Goal: Information Seeking & Learning: Learn about a topic

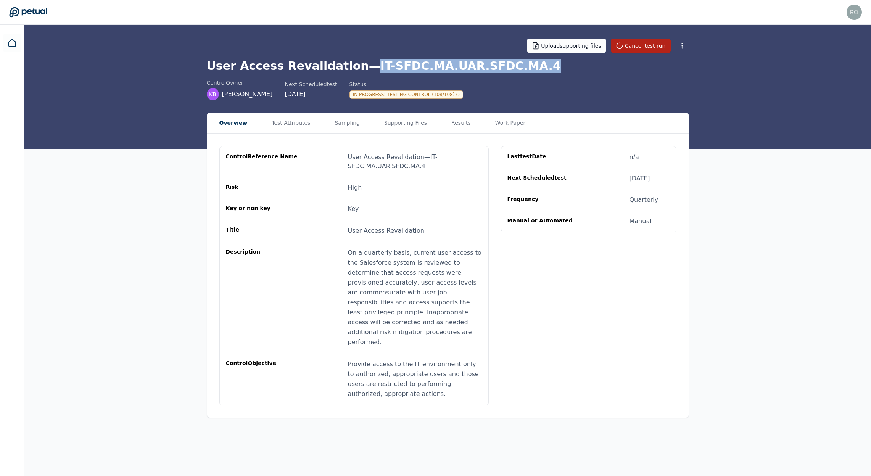
click at [39, 8] on icon at bounding box center [28, 12] width 38 height 11
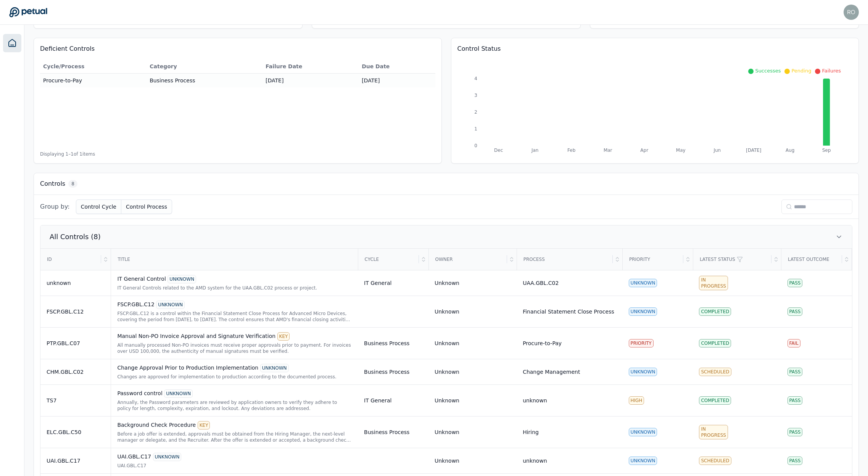
scroll to position [110, 0]
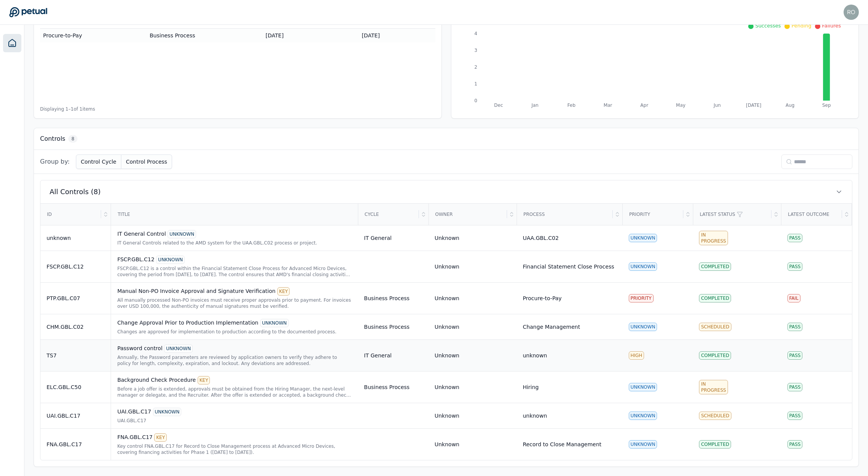
click at [137, 352] on div "Password control UNKNOWN Annually, the Password parameters are reviewed by appl…" at bounding box center [234, 355] width 235 height 22
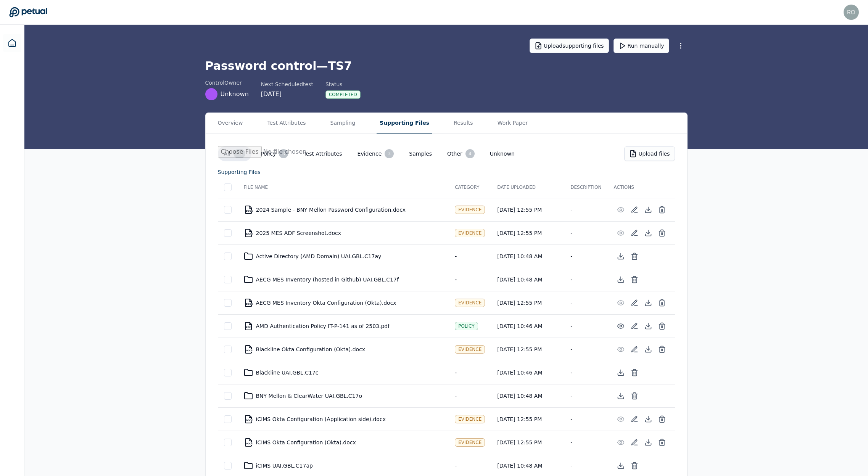
click at [406, 122] on button "Supporting Files" at bounding box center [405, 123] width 56 height 21
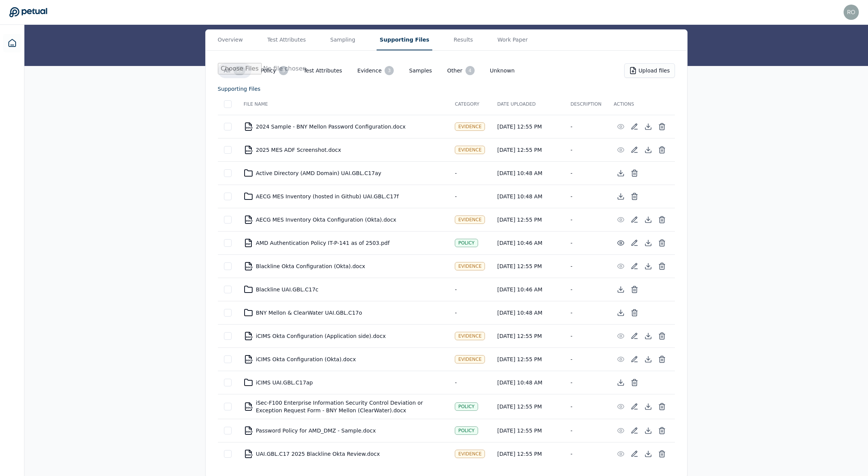
scroll to position [85, 0]
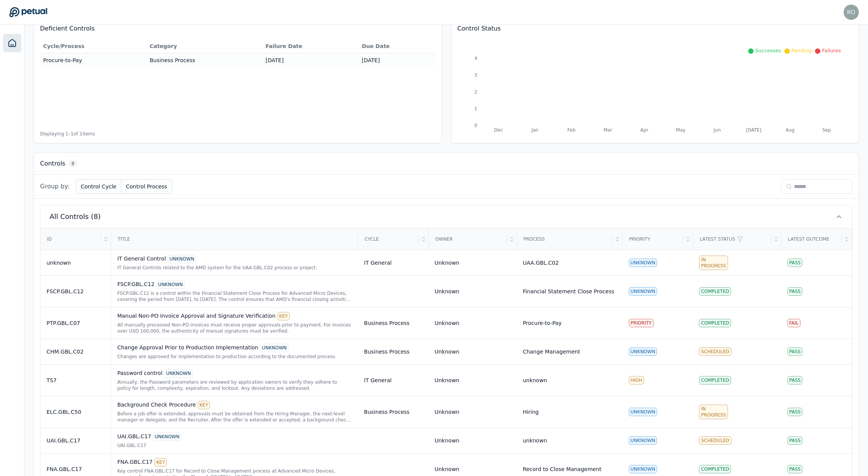
scroll to position [110, 0]
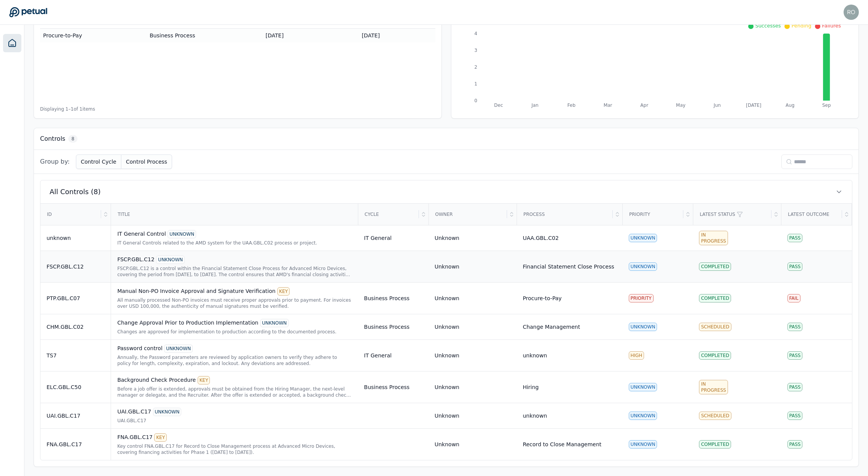
click at [139, 254] on td "FSCP.GBL.C12 UNKNOWN FSCP.GBL.C12 is a control within the Financial Statement C…" at bounding box center [234, 267] width 247 height 32
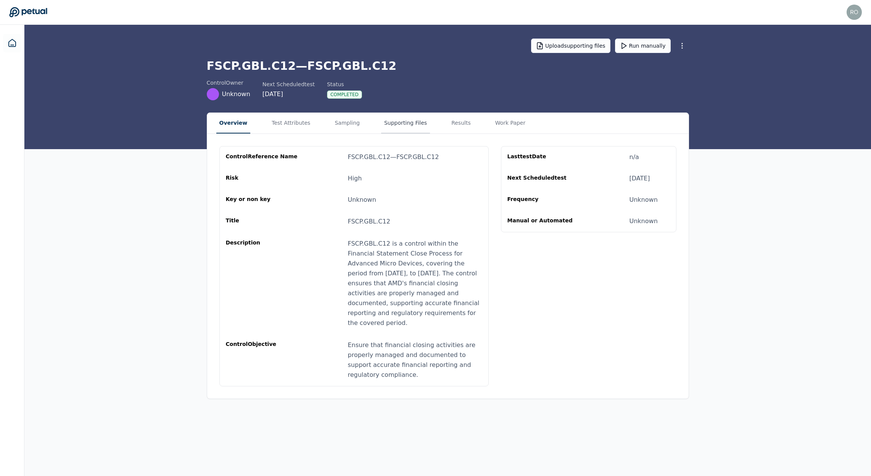
click at [392, 119] on button "Supporting Files" at bounding box center [405, 123] width 49 height 21
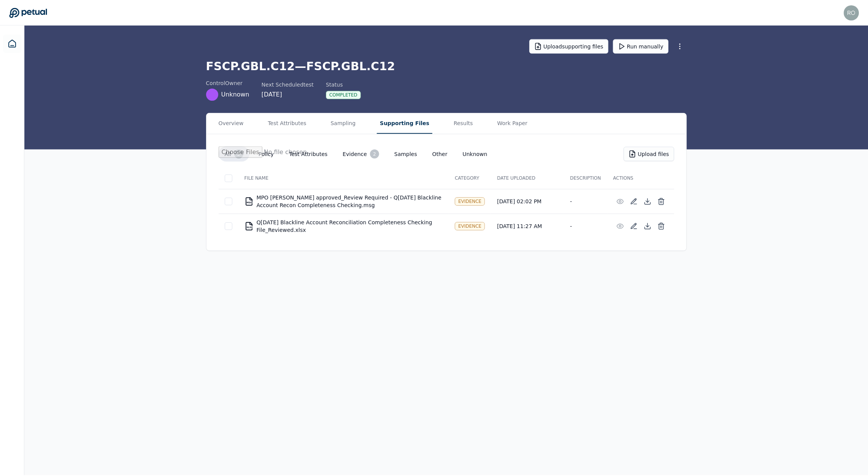
scroll to position [110, 0]
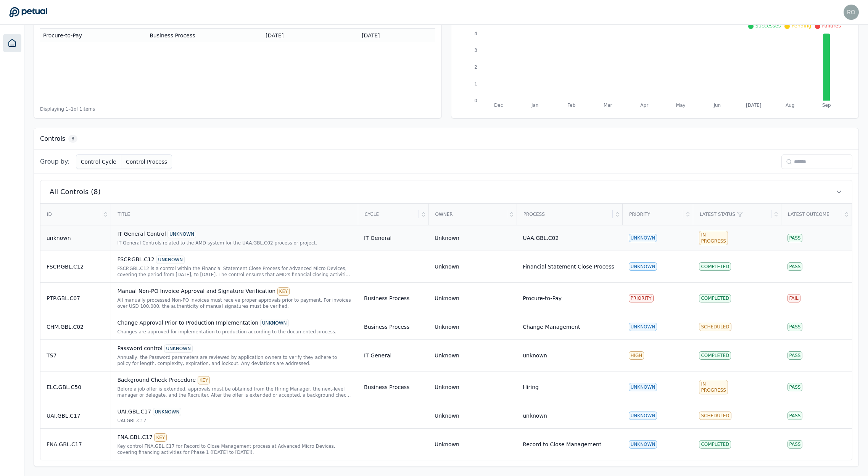
click at [151, 239] on div "IT General Control UNKNOWN IT General Controls related to the AMD system for th…" at bounding box center [234, 238] width 235 height 16
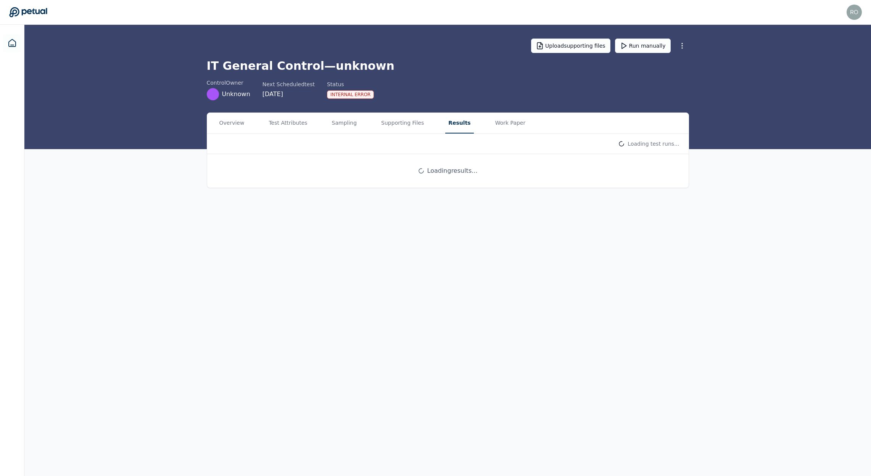
click at [445, 124] on button "Results" at bounding box center [459, 123] width 28 height 21
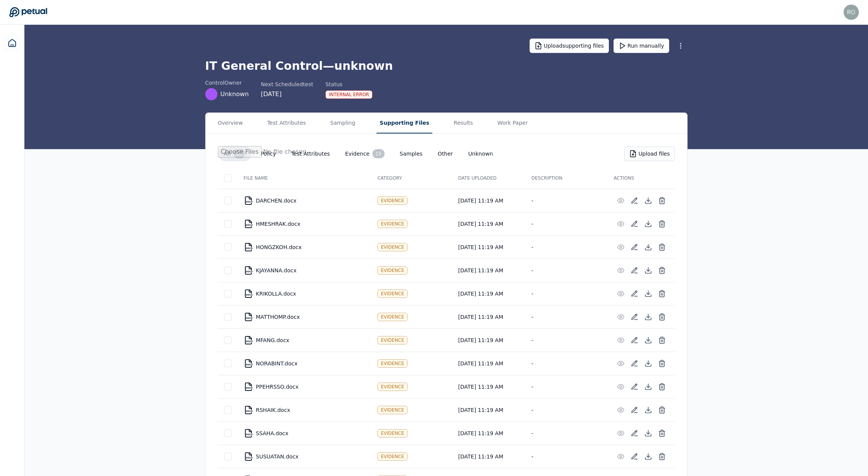
click at [405, 125] on button "Supporting Files" at bounding box center [405, 123] width 56 height 21
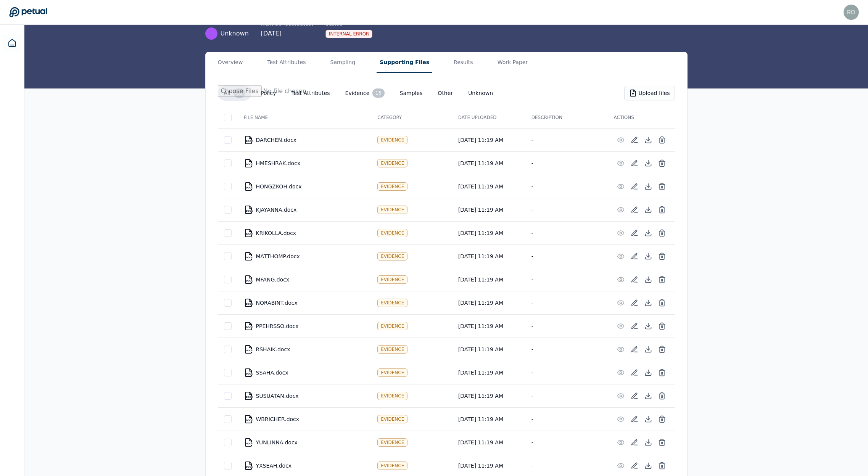
scroll to position [74, 0]
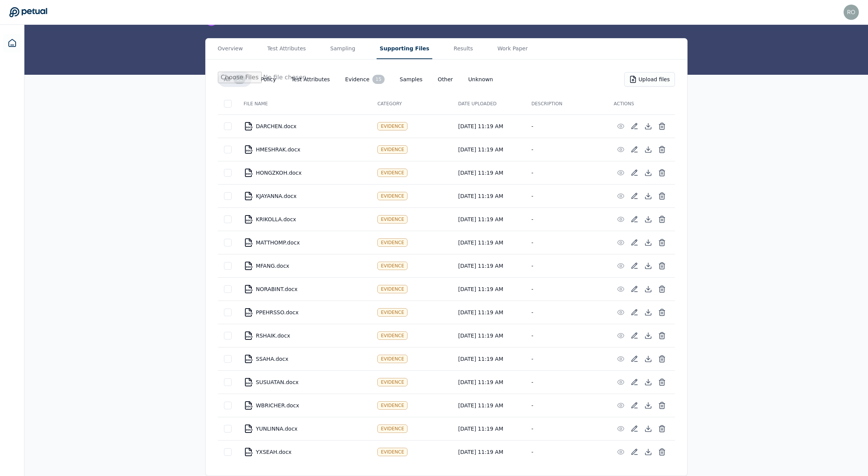
scroll to position [110, 0]
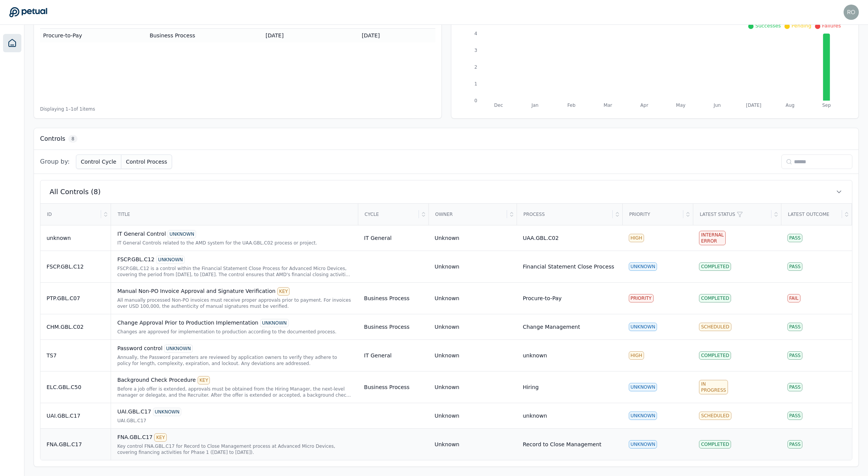
click at [143, 438] on div "FNA.GBL.C17 KEY" at bounding box center [234, 437] width 235 height 8
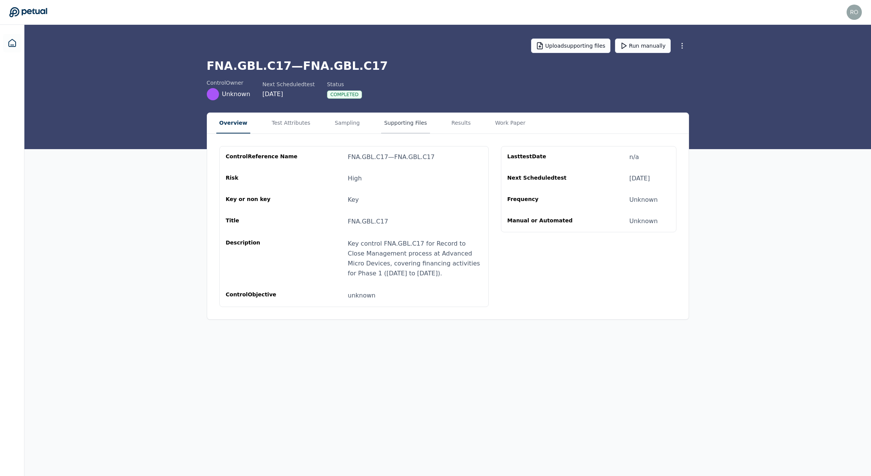
click at [402, 121] on button "Supporting Files" at bounding box center [405, 123] width 49 height 21
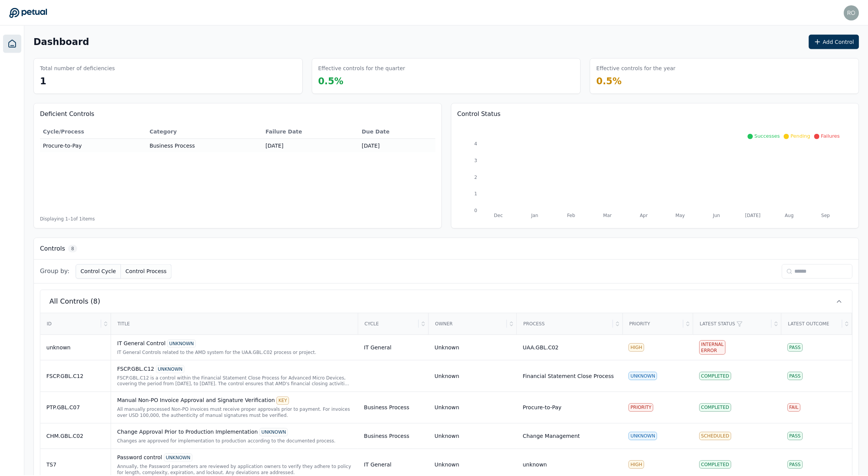
scroll to position [110, 0]
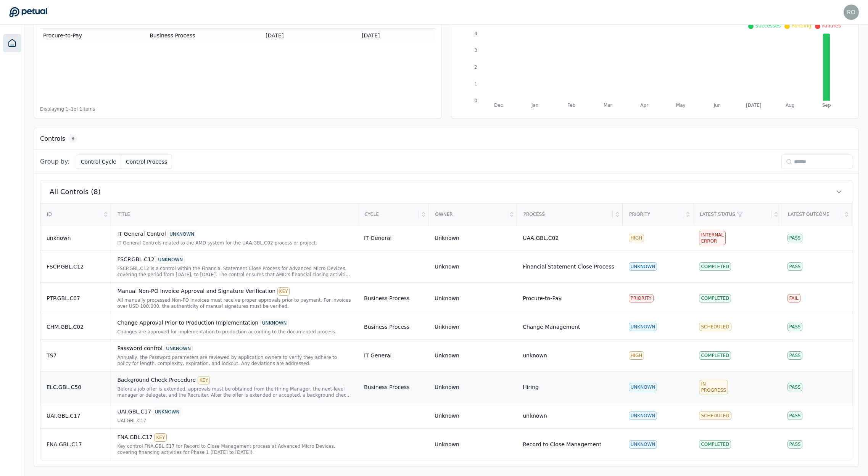
click at [198, 382] on div "KEY" at bounding box center [204, 380] width 13 height 8
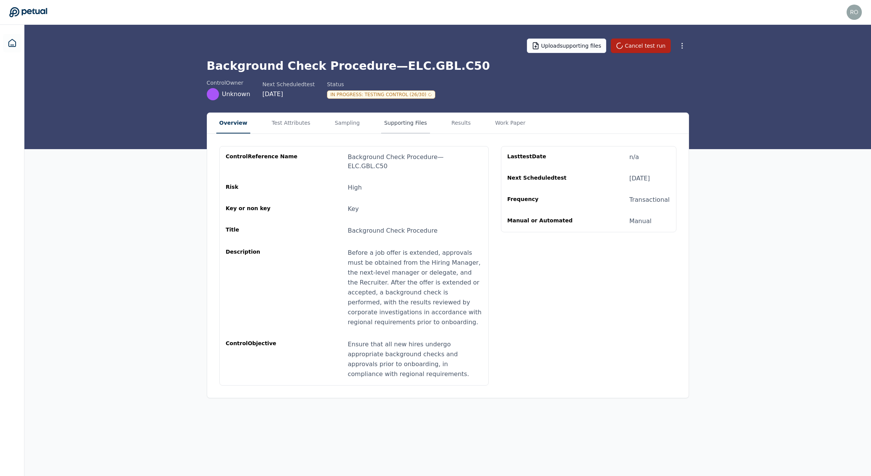
click at [398, 124] on button "Supporting Files" at bounding box center [405, 123] width 49 height 21
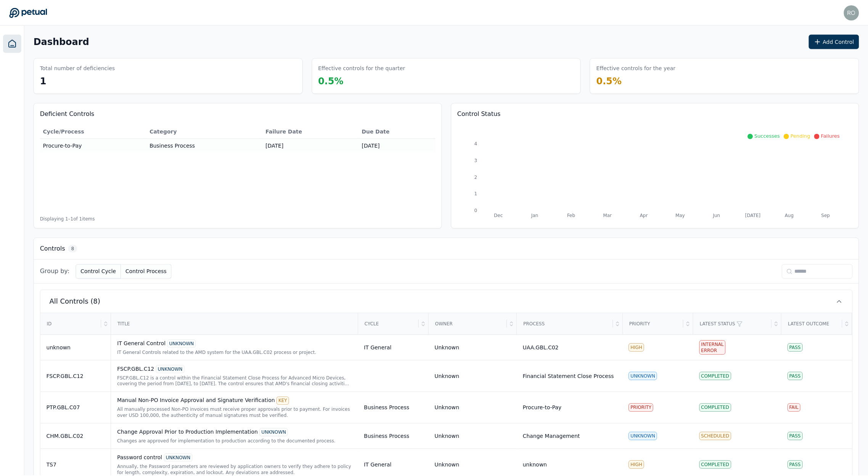
scroll to position [110, 0]
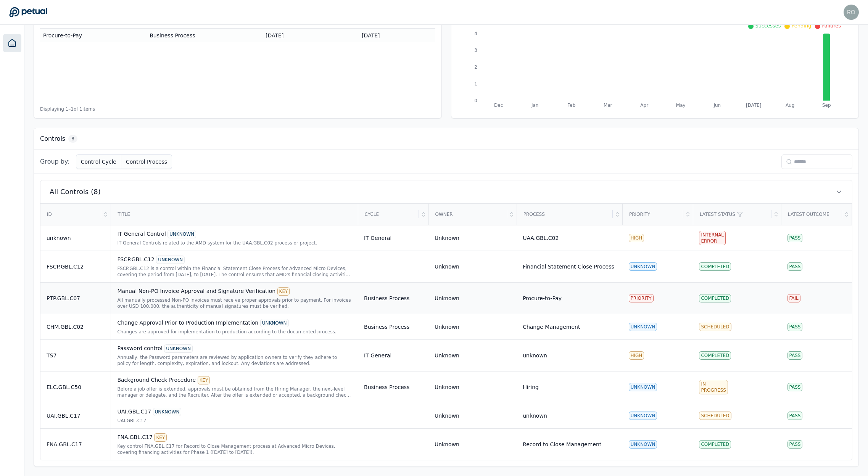
click at [154, 296] on div "Manual Non-PO Invoice Approval and Signature Verification KEY All manually proc…" at bounding box center [234, 298] width 235 height 22
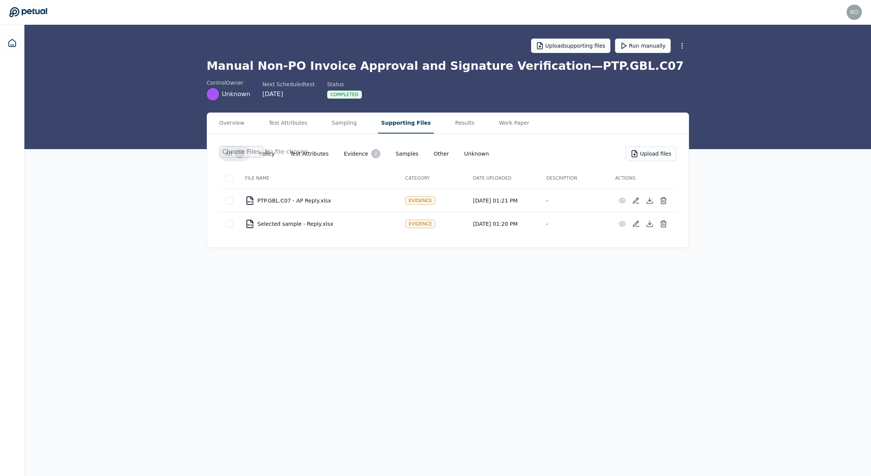
click at [400, 127] on button "Supporting Files" at bounding box center [406, 123] width 56 height 21
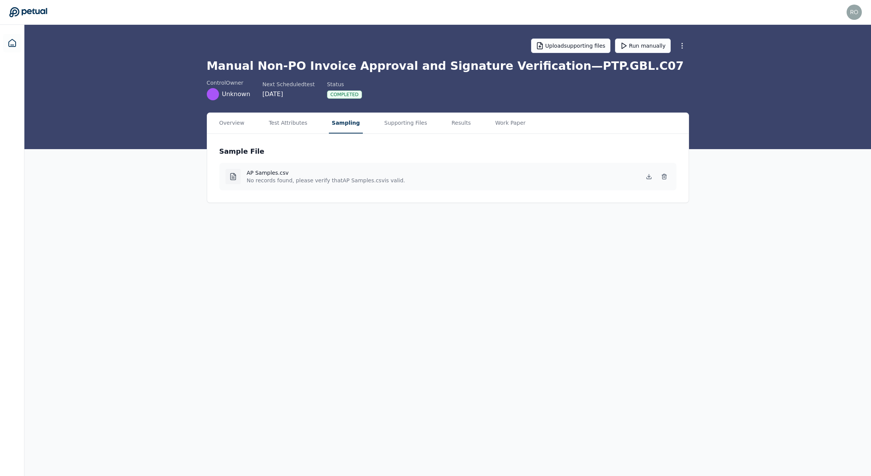
click at [329, 124] on button "Sampling" at bounding box center [346, 123] width 34 height 21
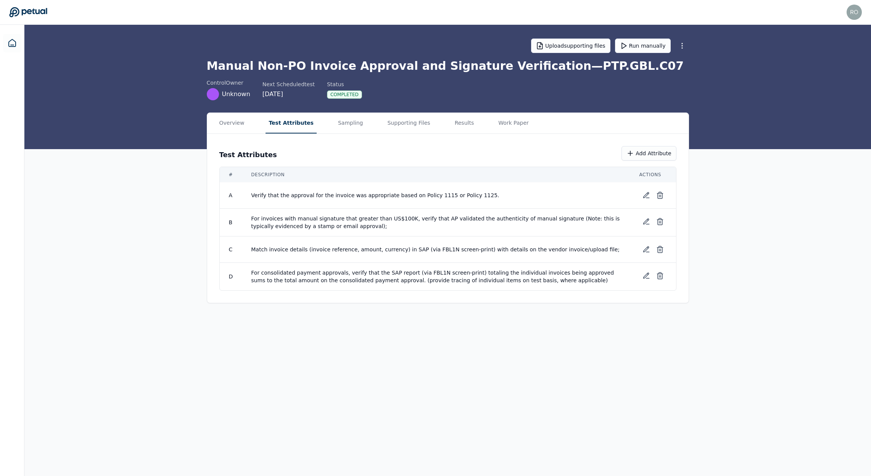
click at [282, 123] on button "Test Attributes" at bounding box center [291, 123] width 51 height 21
click at [232, 122] on button "Overview" at bounding box center [231, 123] width 31 height 21
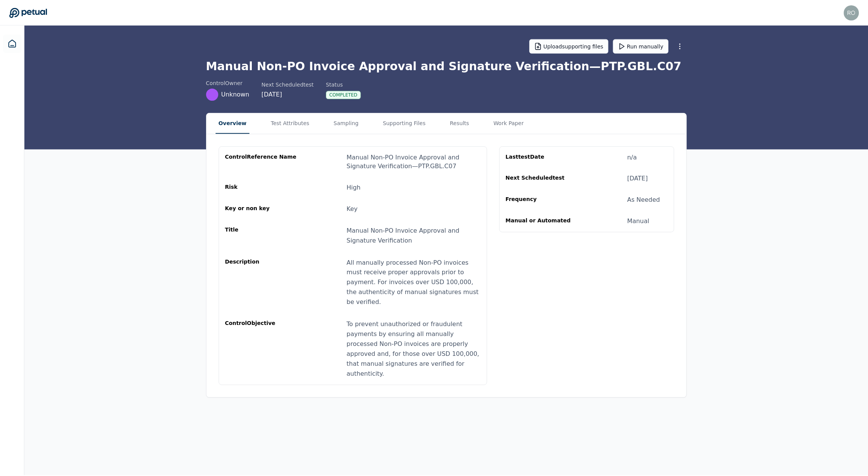
scroll to position [110, 0]
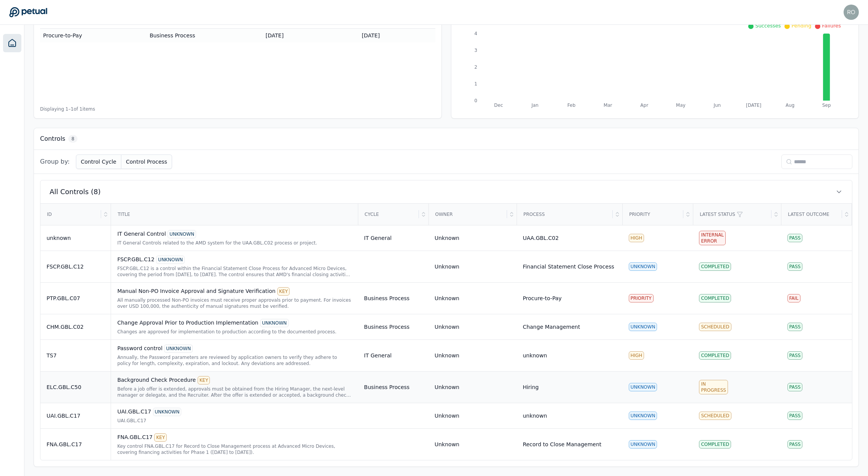
click at [143, 382] on div "Background Check Procedure KEY" at bounding box center [234, 380] width 235 height 8
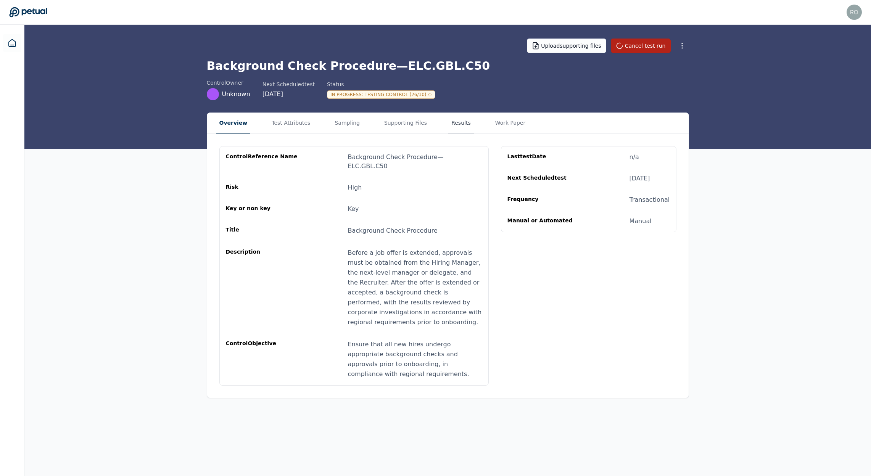
click at [455, 128] on button "Results" at bounding box center [461, 123] width 26 height 21
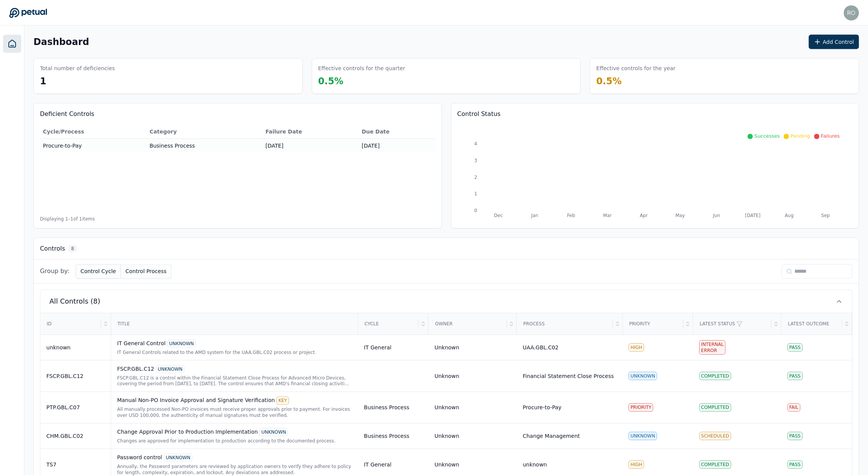
scroll to position [110, 0]
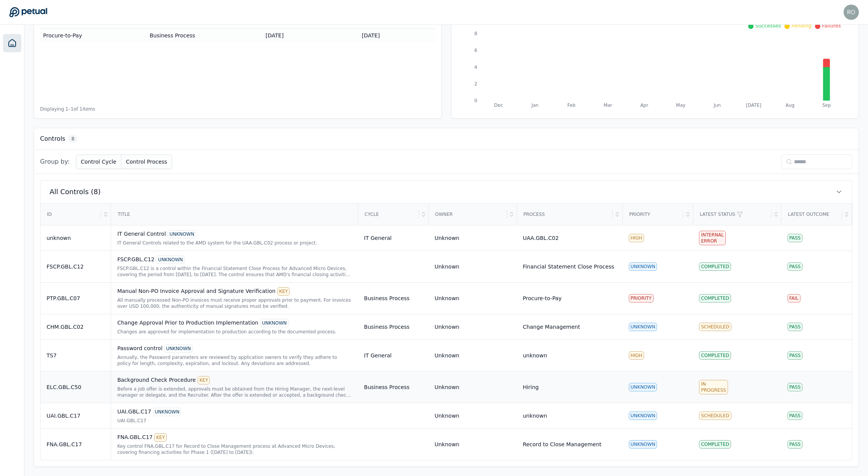
click at [135, 377] on div "Background Check Procedure KEY" at bounding box center [234, 380] width 235 height 8
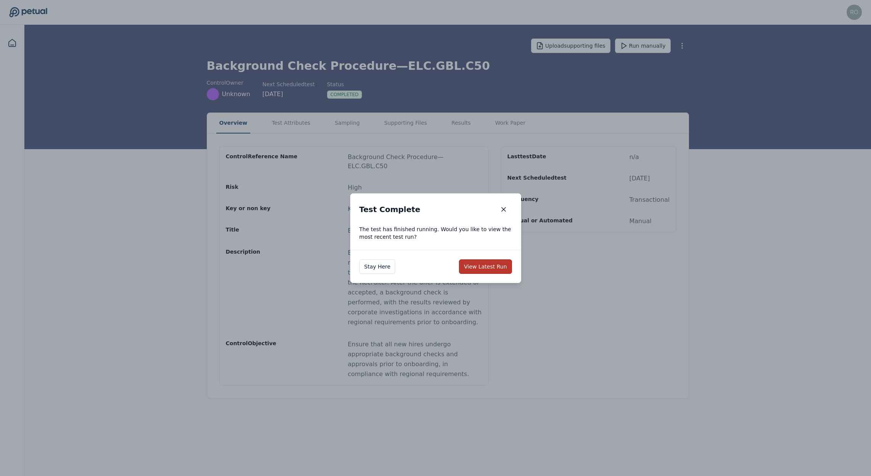
click at [490, 267] on button "View Latest Run" at bounding box center [485, 266] width 53 height 14
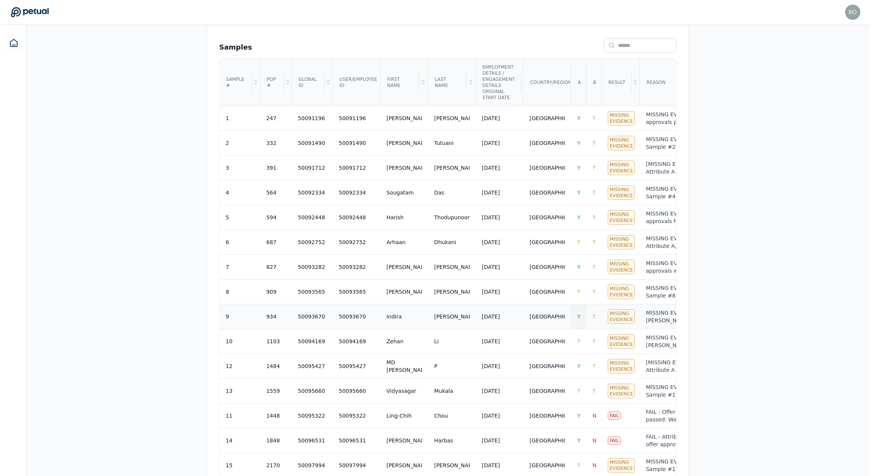
scroll to position [269, 0]
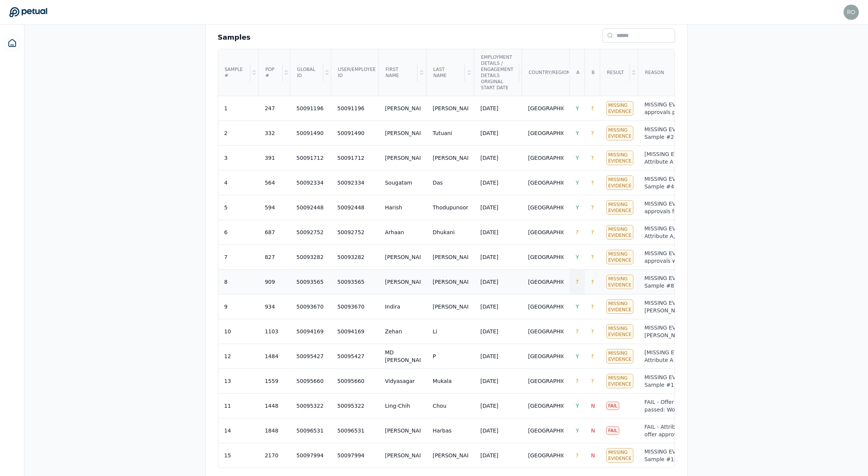
click at [576, 279] on span "?" at bounding box center [577, 282] width 3 height 6
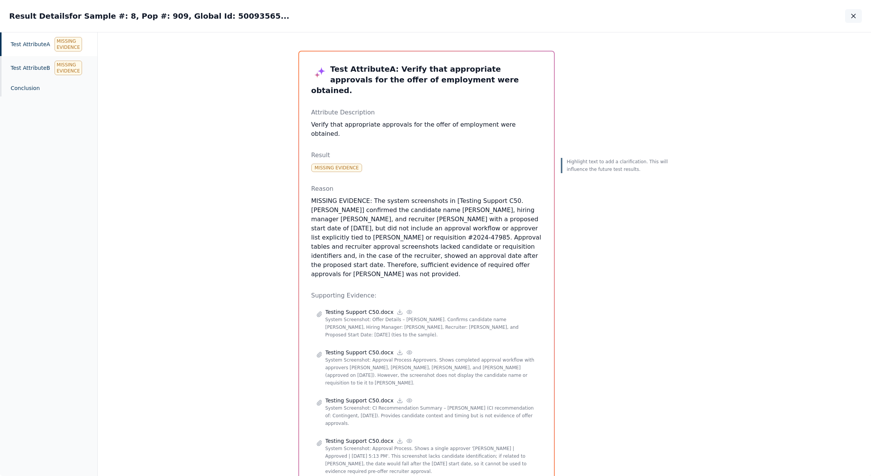
click at [853, 13] on icon "button" at bounding box center [854, 16] width 8 height 8
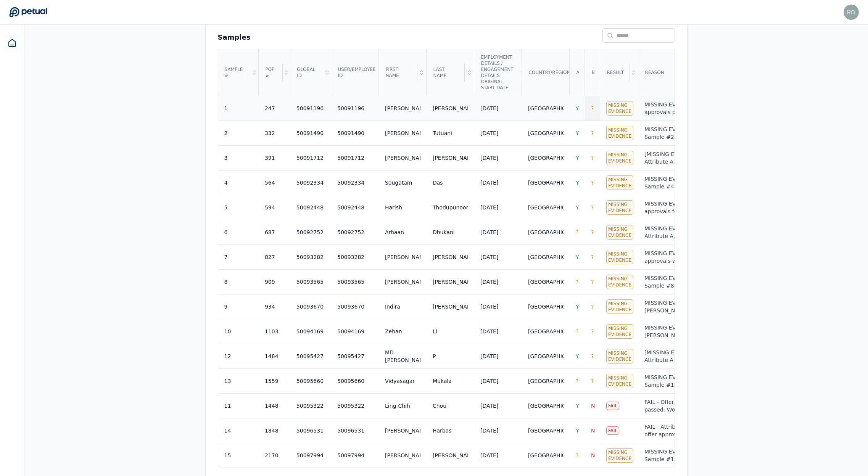
click at [592, 100] on td "?" at bounding box center [592, 108] width 15 height 25
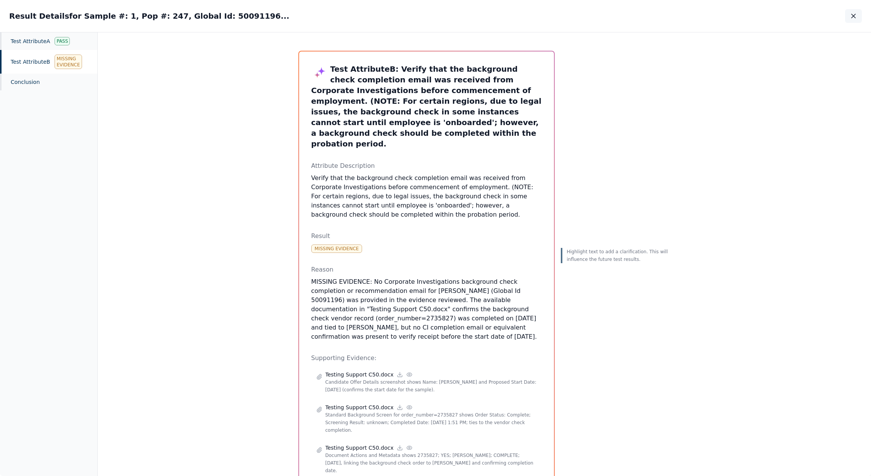
click at [856, 20] on button "button" at bounding box center [853, 16] width 17 height 14
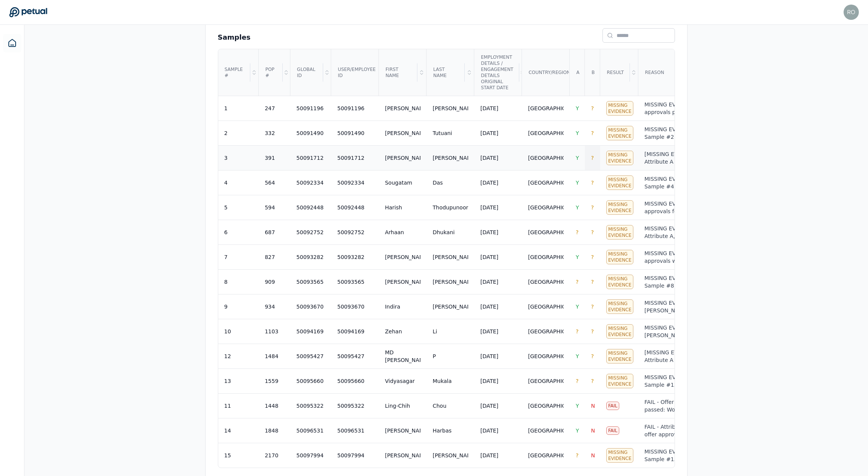
click at [591, 155] on span "?" at bounding box center [592, 158] width 3 height 6
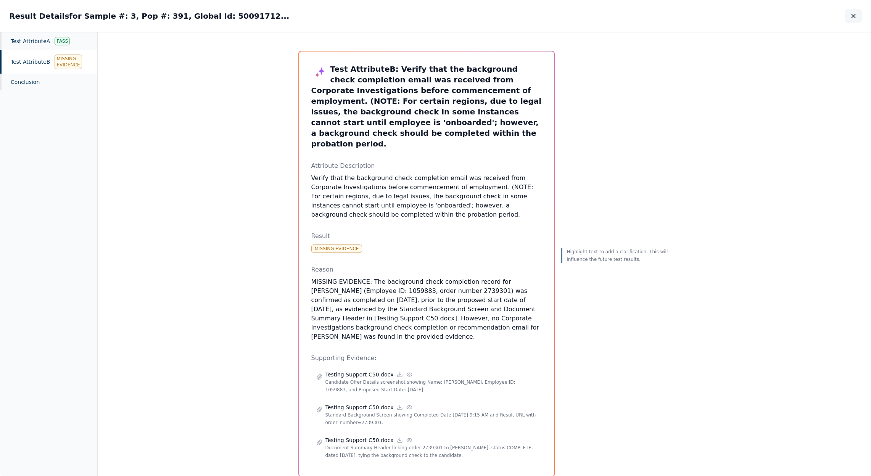
click at [851, 15] on icon "button" at bounding box center [854, 16] width 8 height 8
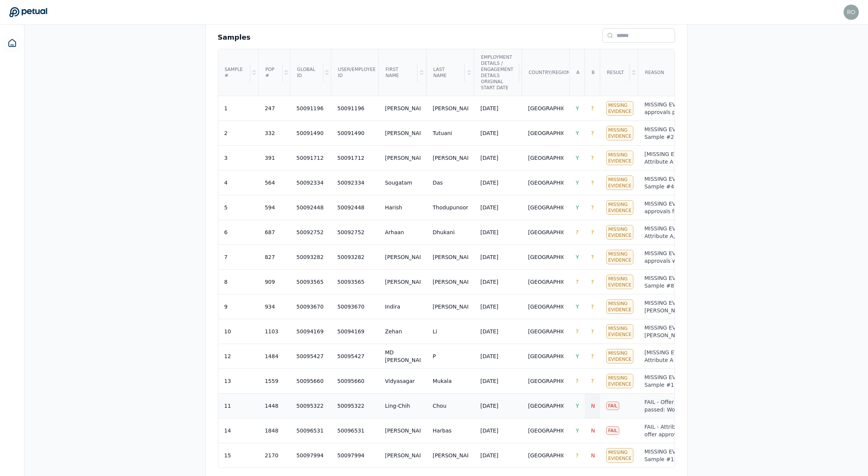
click at [593, 402] on td "N" at bounding box center [592, 405] width 15 height 25
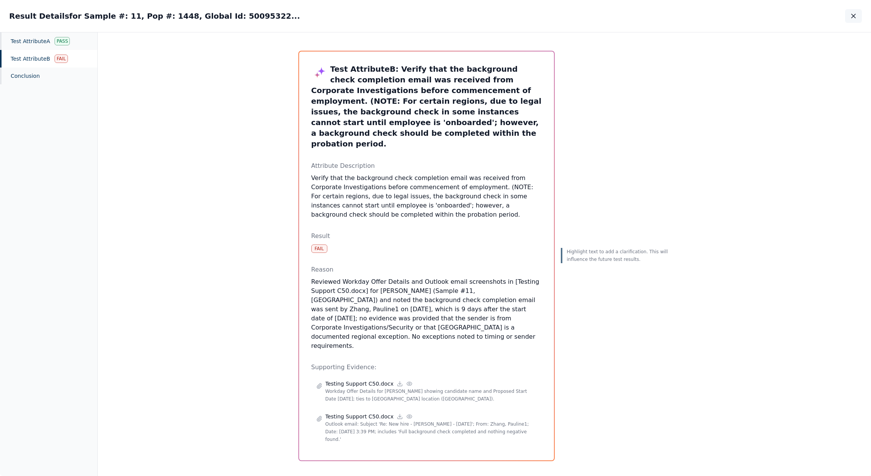
click at [851, 14] on icon "button" at bounding box center [854, 16] width 8 height 8
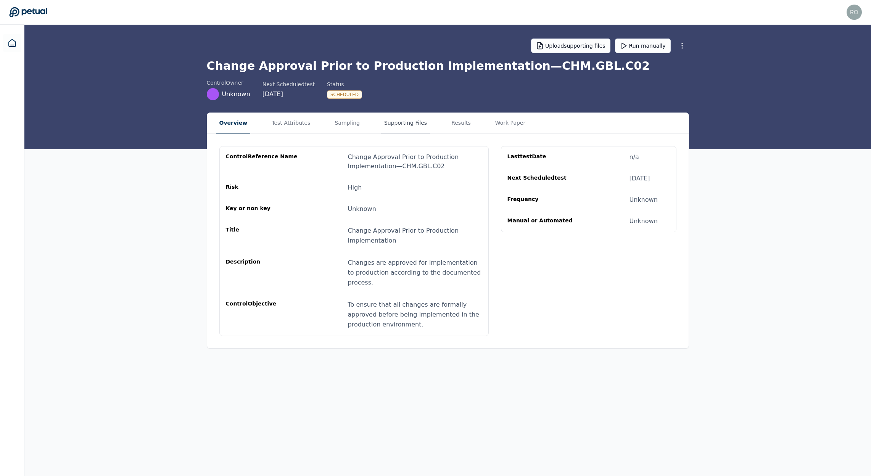
click at [397, 124] on button "Supporting Files" at bounding box center [405, 123] width 49 height 21
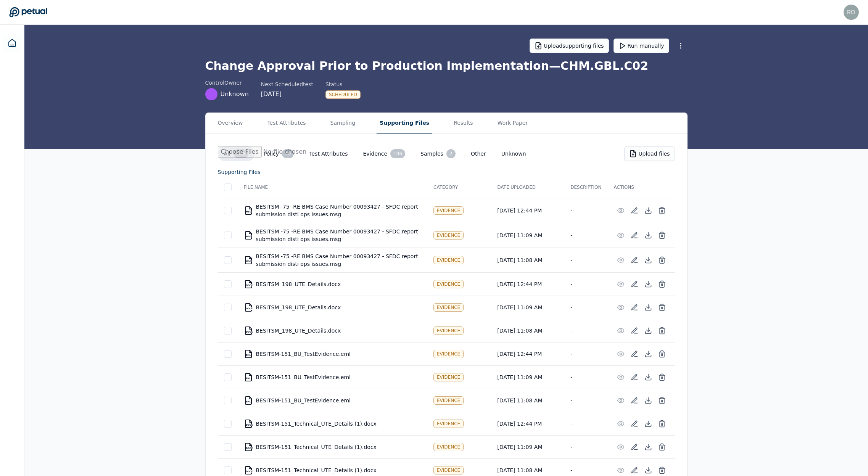
click at [375, 153] on button "Evidence 106" at bounding box center [384, 153] width 55 height 15
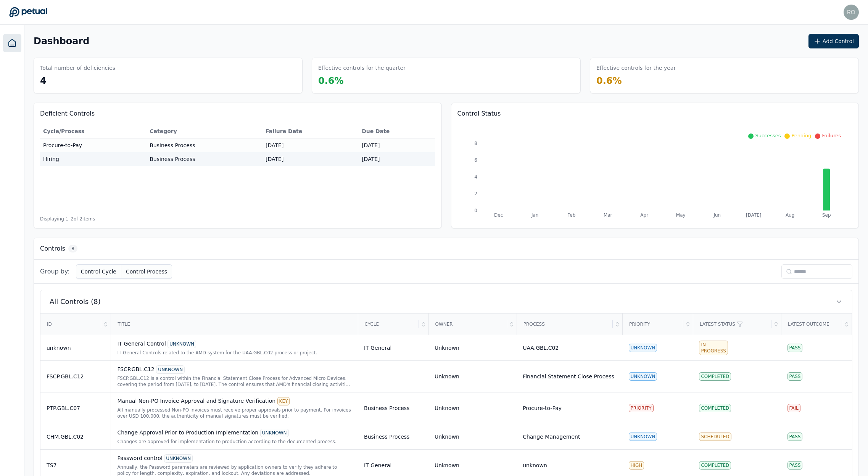
scroll to position [110, 0]
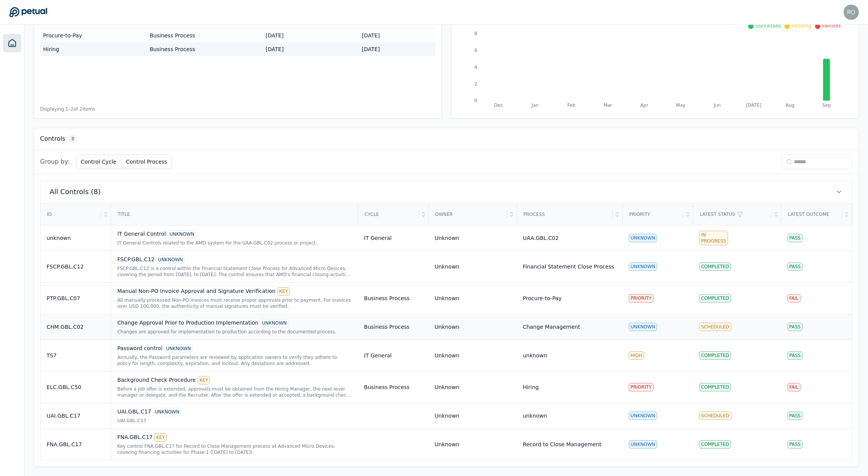
click at [151, 324] on div "Change Approval Prior to Production Implementation UNKNOWN" at bounding box center [234, 323] width 235 height 8
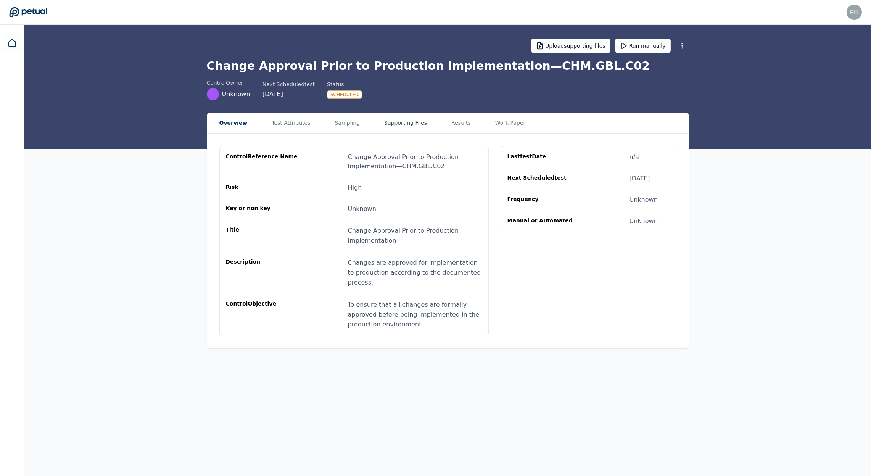
click at [383, 124] on button "Supporting Files" at bounding box center [405, 123] width 49 height 21
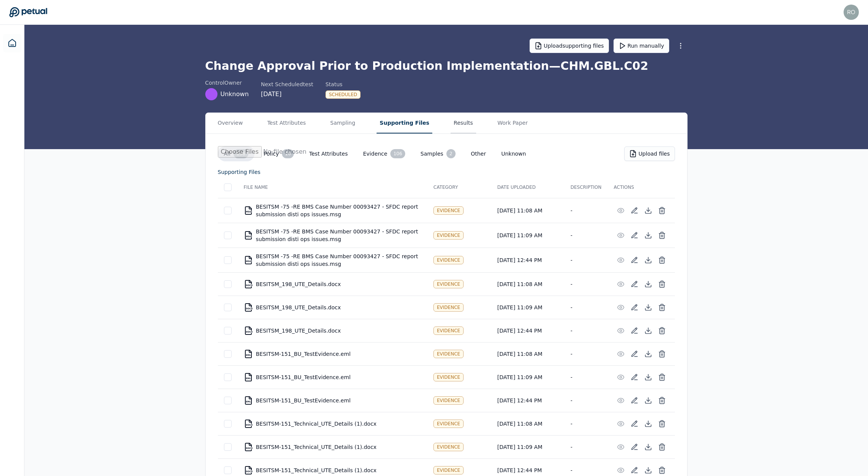
click at [451, 127] on button "Results" at bounding box center [464, 123] width 26 height 21
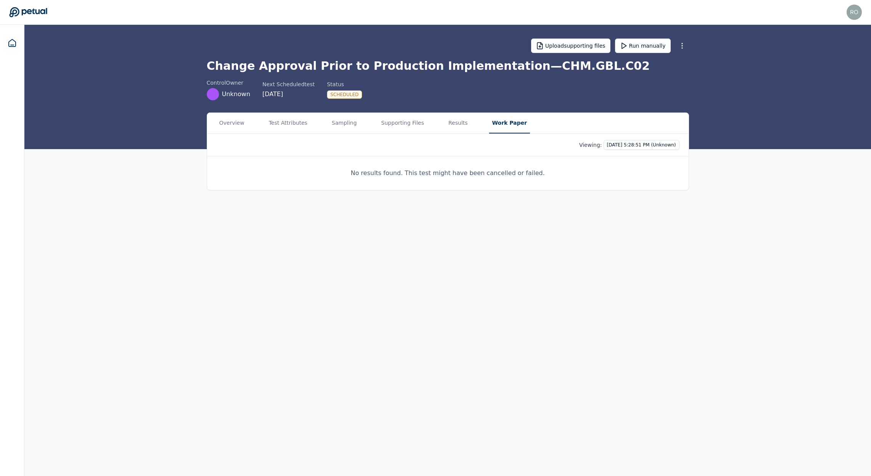
click at [494, 122] on button "Work Paper" at bounding box center [509, 123] width 41 height 21
